Goal: Transaction & Acquisition: Subscribe to service/newsletter

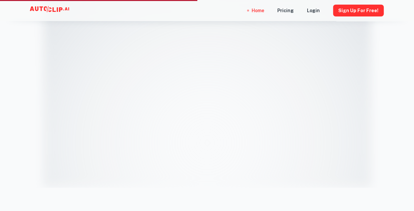
scroll to position [336, 0]
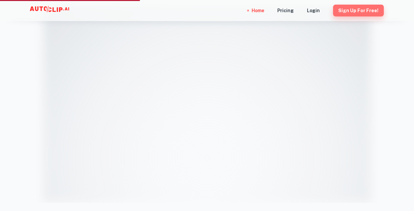
click at [365, 10] on button "Sign Up for free!" at bounding box center [358, 11] width 51 height 12
click at [359, 13] on button "Sign Up for free!" at bounding box center [358, 11] width 51 height 12
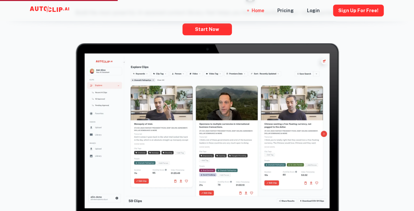
scroll to position [297, 0]
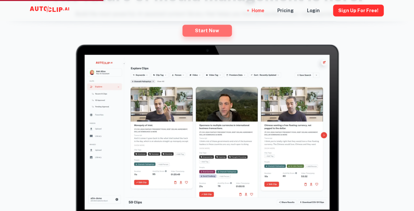
click at [214, 29] on link "Start now" at bounding box center [207, 31] width 49 height 12
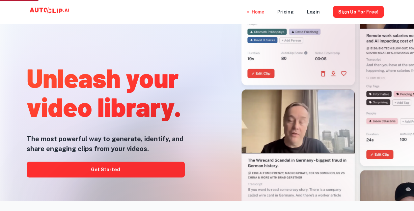
scroll to position [0, 0]
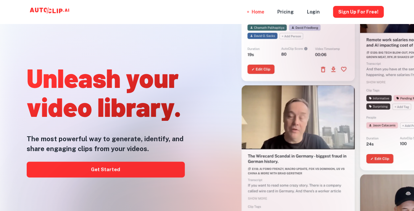
click at [134, 173] on div at bounding box center [208, 211] width 332 height 132
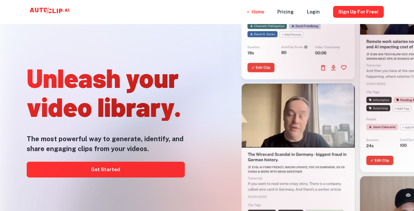
click at [138, 166] on div at bounding box center [208, 211] width 332 height 132
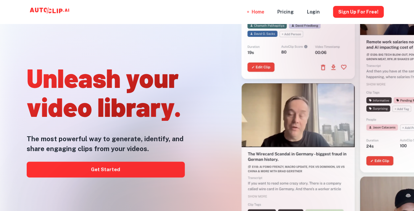
click at [138, 166] on div at bounding box center [208, 211] width 332 height 132
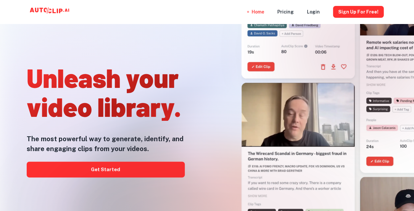
click at [138, 166] on div at bounding box center [208, 211] width 332 height 132
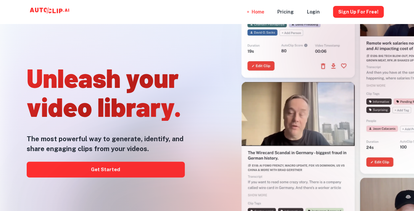
click at [137, 167] on div at bounding box center [208, 211] width 332 height 132
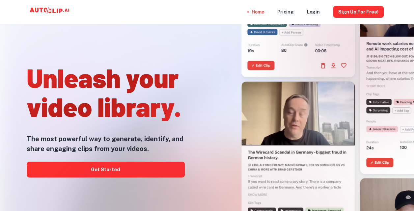
click at [137, 167] on div at bounding box center [208, 211] width 332 height 132
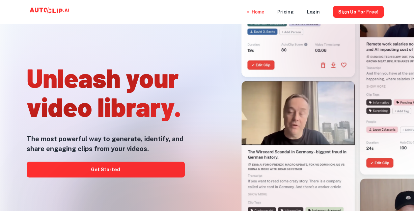
click at [137, 167] on div at bounding box center [208, 211] width 332 height 132
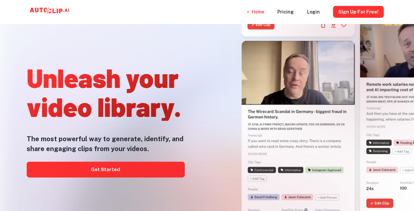
click at [146, 171] on div at bounding box center [208, 211] width 332 height 132
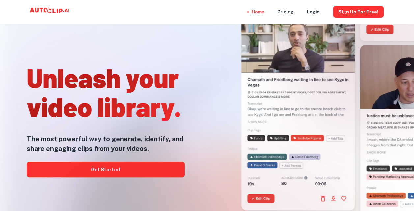
click at [125, 168] on div at bounding box center [208, 211] width 332 height 132
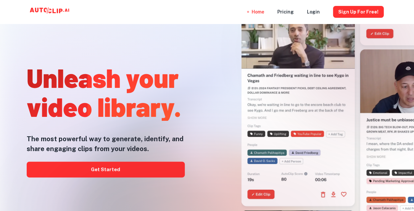
click at [141, 167] on div at bounding box center [208, 211] width 332 height 132
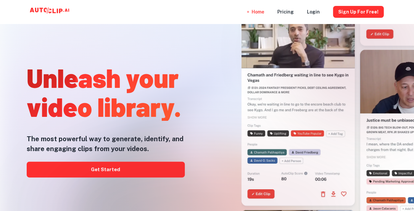
click at [141, 167] on div at bounding box center [208, 211] width 332 height 132
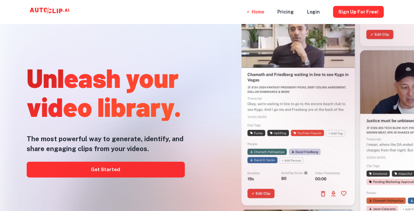
click at [141, 167] on div at bounding box center [208, 211] width 332 height 132
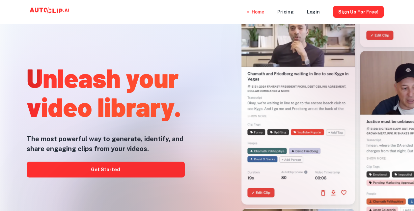
click at [142, 168] on div at bounding box center [208, 211] width 332 height 132
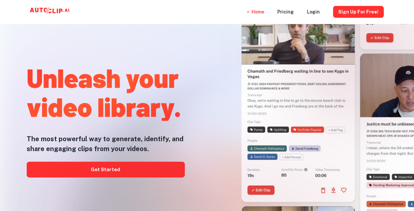
click at [143, 168] on div at bounding box center [208, 211] width 332 height 132
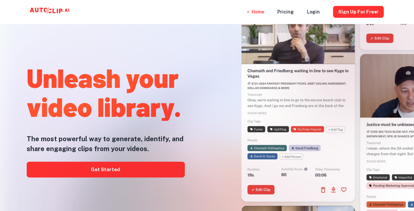
click at [143, 168] on div at bounding box center [208, 211] width 332 height 132
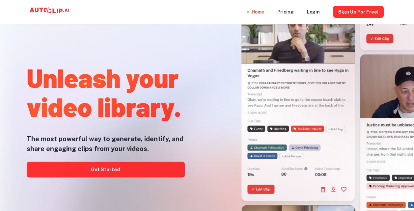
click at [143, 168] on div at bounding box center [208, 211] width 332 height 132
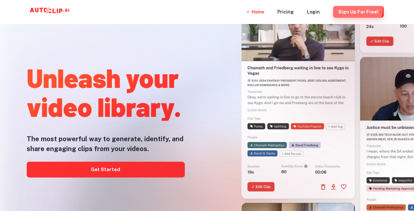
click at [341, 8] on button "Sign Up for free!" at bounding box center [358, 12] width 51 height 12
